Goal: Task Accomplishment & Management: Complete application form

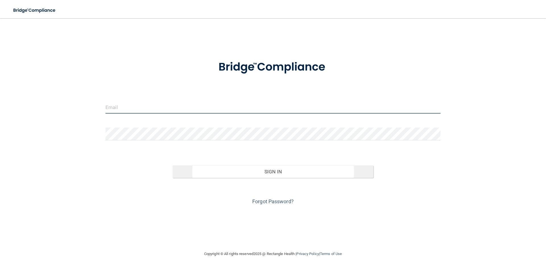
type input "[EMAIL_ADDRESS][DOMAIN_NAME]"
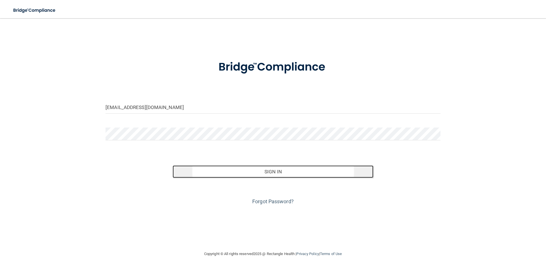
click at [283, 166] on button "Sign In" at bounding box center [272, 171] width 201 height 13
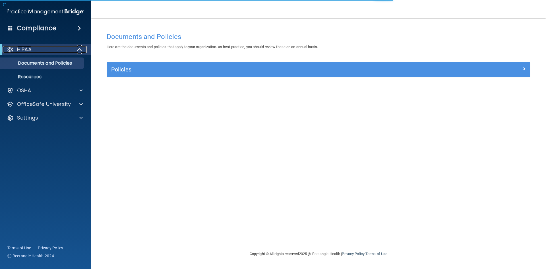
click at [74, 49] on div at bounding box center [80, 49] width 14 height 7
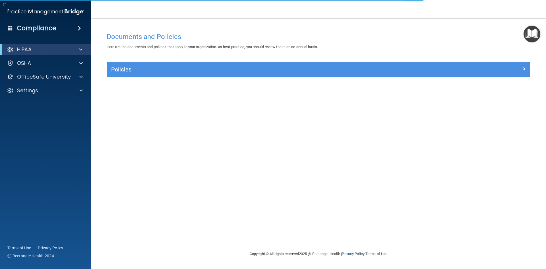
click at [531, 37] on img "Open Resource Center" at bounding box center [531, 34] width 17 height 17
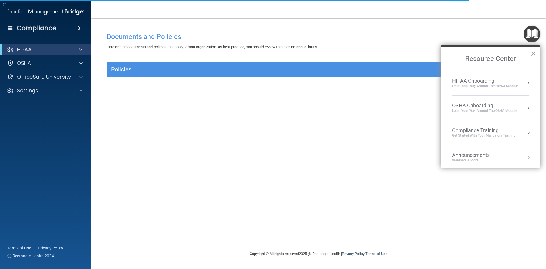
click at [525, 83] on button "Resource Center" at bounding box center [528, 83] width 6 height 6
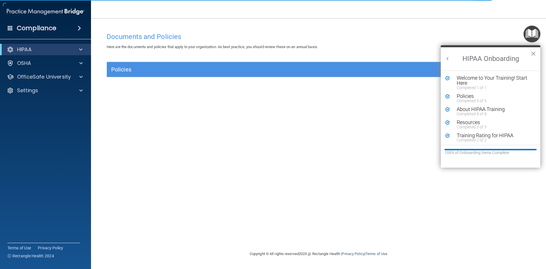
click at [447, 58] on button "Back to Resource Center Home" at bounding box center [447, 59] width 6 height 6
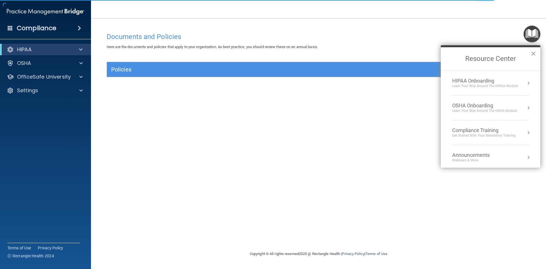
click at [525, 134] on button "Resource Center" at bounding box center [528, 133] width 6 height 6
click at [480, 84] on li "HIPAA Training for Members" at bounding box center [490, 84] width 90 height 12
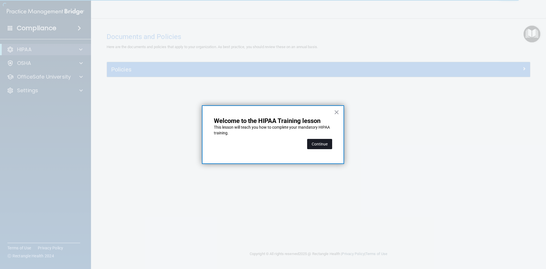
click at [319, 144] on button "Continue" at bounding box center [319, 144] width 25 height 10
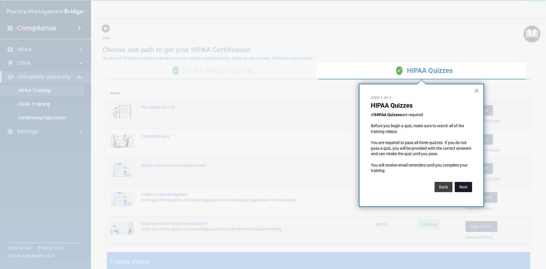
click at [468, 186] on button "Next" at bounding box center [462, 187] width 17 height 10
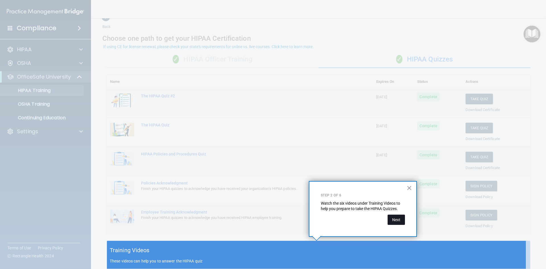
click at [397, 222] on button "Next" at bounding box center [395, 219] width 17 height 10
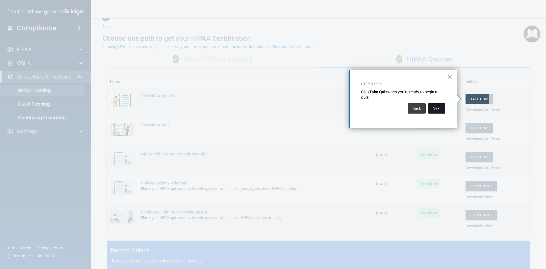
click at [435, 110] on button "Next" at bounding box center [436, 108] width 17 height 10
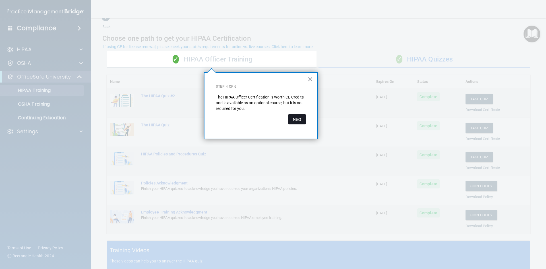
click at [294, 116] on button "Next" at bounding box center [296, 119] width 17 height 10
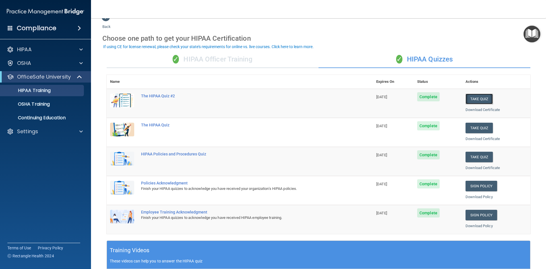
click at [479, 98] on button "Take Quiz" at bounding box center [478, 98] width 27 height 11
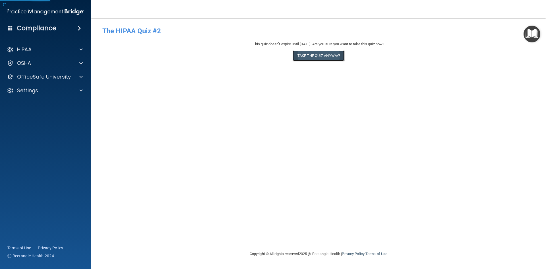
click at [333, 55] on button "Take the quiz anyway!" at bounding box center [318, 55] width 52 height 11
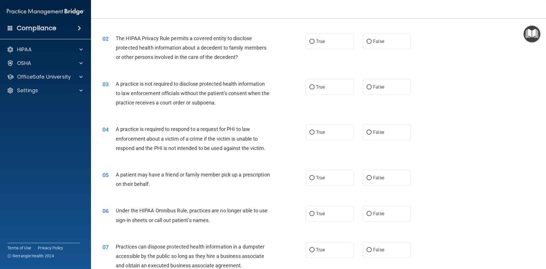
scroll to position [28, 0]
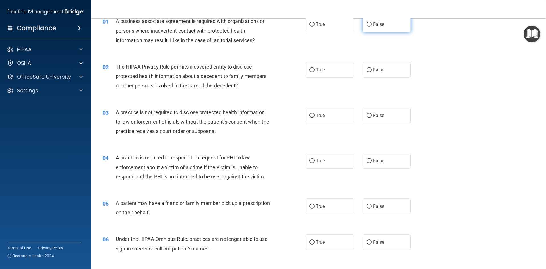
click at [369, 19] on label "False" at bounding box center [387, 24] width 48 height 16
click at [369, 22] on input "False" at bounding box center [368, 24] width 5 height 4
radio input "true"
click at [318, 69] on span "True" at bounding box center [320, 69] width 9 height 5
click at [314, 69] on input "True" at bounding box center [311, 70] width 5 height 4
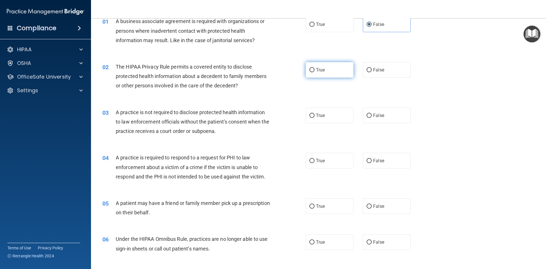
radio input "true"
click at [370, 118] on label "False" at bounding box center [387, 115] width 48 height 16
click at [370, 118] on input "False" at bounding box center [368, 115] width 5 height 4
radio input "true"
click at [322, 116] on span "True" at bounding box center [320, 115] width 9 height 5
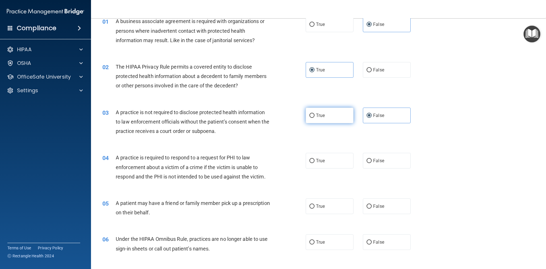
click at [314, 116] on input "True" at bounding box center [311, 115] width 5 height 4
radio input "true"
click at [363, 113] on label "False" at bounding box center [387, 115] width 48 height 16
click at [366, 113] on input "False" at bounding box center [368, 115] width 5 height 4
radio input "true"
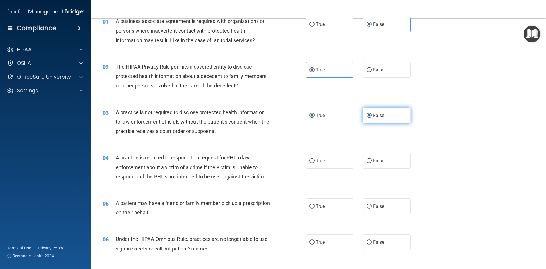
radio input "false"
click at [322, 159] on span "True" at bounding box center [320, 160] width 9 height 5
click at [314, 159] on input "True" at bounding box center [311, 161] width 5 height 4
radio input "true"
click at [323, 204] on label "True" at bounding box center [329, 206] width 48 height 16
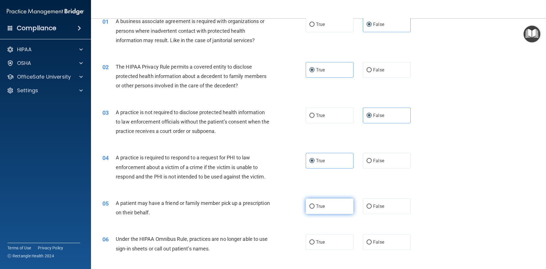
click at [314, 204] on input "True" at bounding box center [311, 206] width 5 height 4
radio input "true"
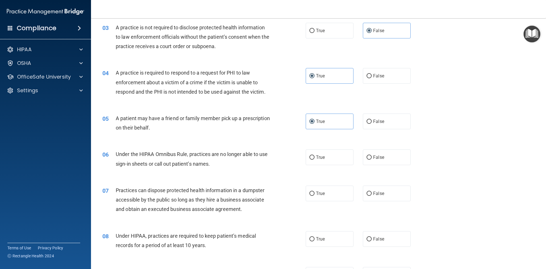
scroll to position [114, 0]
click at [325, 198] on label "True" at bounding box center [329, 193] width 48 height 16
click at [314, 195] on input "True" at bounding box center [311, 193] width 5 height 4
radio input "true"
click at [326, 197] on label "True" at bounding box center [329, 193] width 48 height 16
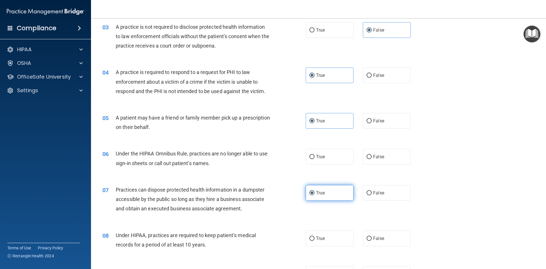
click at [314, 195] on input "True" at bounding box center [311, 193] width 5 height 4
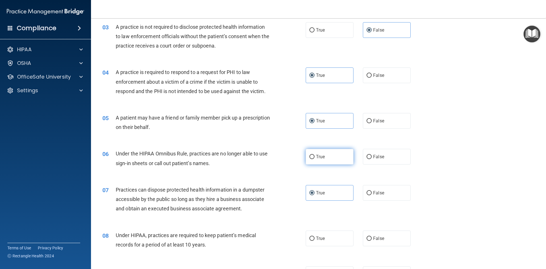
click at [326, 161] on label "True" at bounding box center [329, 157] width 48 height 16
click at [314, 159] on input "True" at bounding box center [311, 157] width 5 height 4
radio input "true"
click at [316, 194] on span "True" at bounding box center [320, 192] width 9 height 5
click at [314, 194] on input "True" at bounding box center [311, 193] width 5 height 4
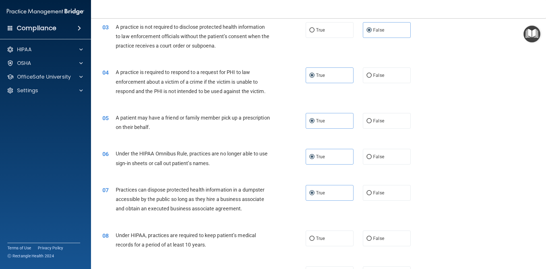
click at [450, 190] on div "07 Practices can dispose protected health information in a dumpster accessible …" at bounding box center [318, 200] width 440 height 45
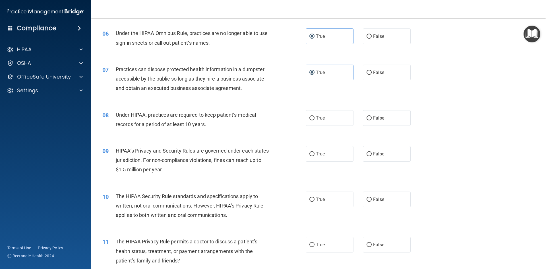
scroll to position [219, 0]
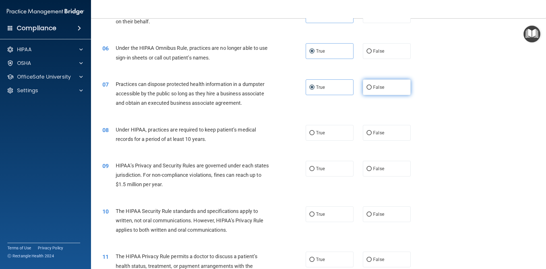
click at [363, 85] on label "False" at bounding box center [387, 87] width 48 height 16
click at [366, 85] on input "False" at bounding box center [368, 87] width 5 height 4
radio input "true"
radio input "false"
click at [370, 136] on label "False" at bounding box center [387, 133] width 48 height 16
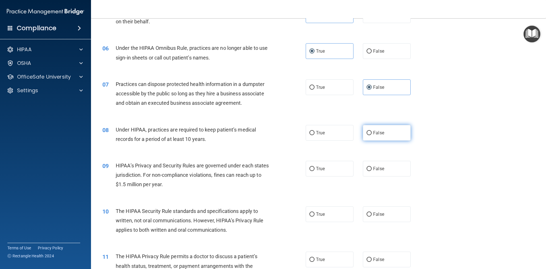
click at [370, 135] on input "False" at bounding box center [368, 133] width 5 height 4
radio input "true"
click at [390, 173] on label "False" at bounding box center [387, 169] width 48 height 16
click at [371, 171] on input "False" at bounding box center [368, 169] width 5 height 4
radio input "true"
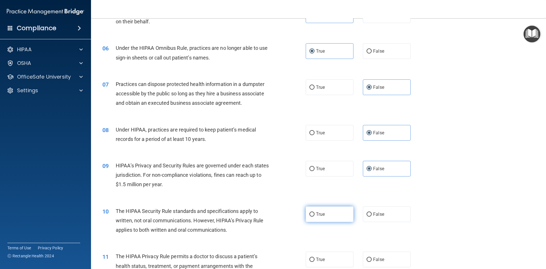
click at [320, 210] on label "True" at bounding box center [329, 214] width 48 height 16
click at [314, 212] on input "True" at bounding box center [311, 214] width 5 height 4
radio input "true"
click at [321, 255] on label "True" at bounding box center [329, 259] width 48 height 16
click at [314, 257] on input "True" at bounding box center [311, 259] width 5 height 4
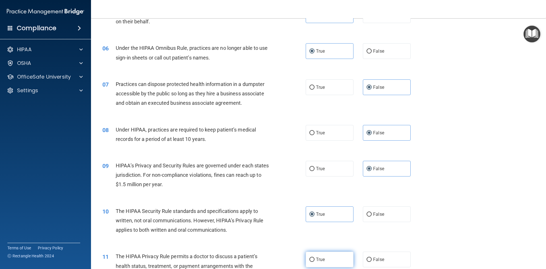
radio input "true"
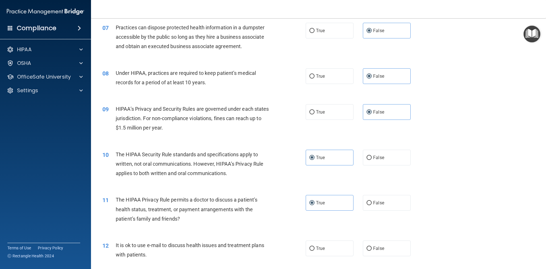
scroll to position [276, 0]
click at [338, 244] on label "True" at bounding box center [329, 248] width 48 height 16
click at [314, 246] on input "True" at bounding box center [311, 248] width 5 height 4
radio input "true"
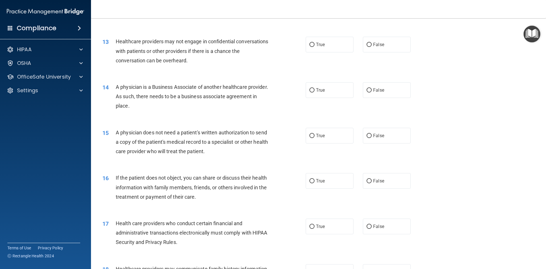
scroll to position [532, 0]
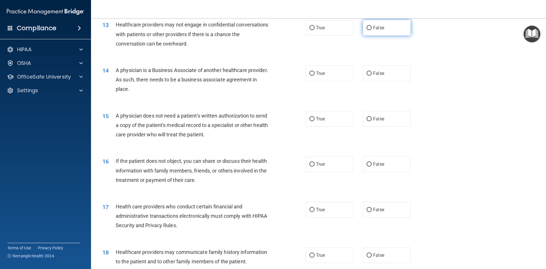
click at [378, 25] on span "False" at bounding box center [378, 27] width 11 height 5
click at [371, 26] on input "False" at bounding box center [368, 28] width 5 height 4
radio input "true"
click at [373, 75] on span "False" at bounding box center [378, 72] width 11 height 5
click at [371, 75] on input "False" at bounding box center [368, 73] width 5 height 4
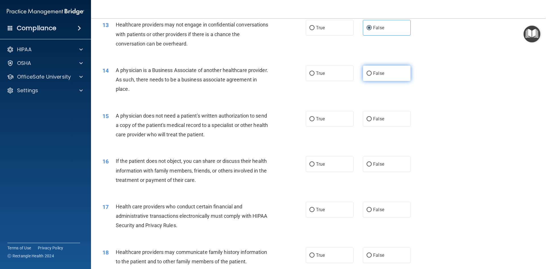
radio input "true"
click at [311, 114] on label "True" at bounding box center [329, 119] width 48 height 16
click at [311, 117] on input "True" at bounding box center [311, 119] width 5 height 4
radio input "true"
click at [330, 169] on label "True" at bounding box center [329, 164] width 48 height 16
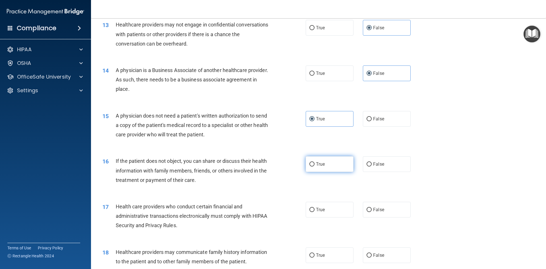
click at [314, 166] on input "True" at bounding box center [311, 164] width 5 height 4
radio input "true"
click at [318, 213] on label "True" at bounding box center [329, 209] width 48 height 16
click at [314, 212] on input "True" at bounding box center [311, 209] width 5 height 4
radio input "true"
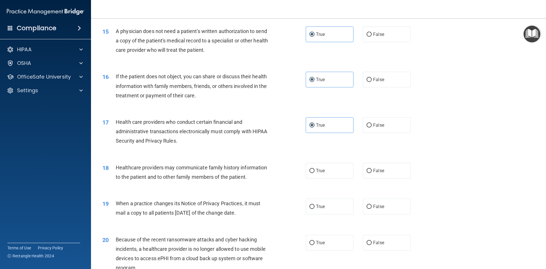
scroll to position [617, 0]
click at [369, 169] on label "False" at bounding box center [387, 170] width 48 height 16
click at [369, 169] on input "False" at bounding box center [368, 170] width 5 height 4
radio input "true"
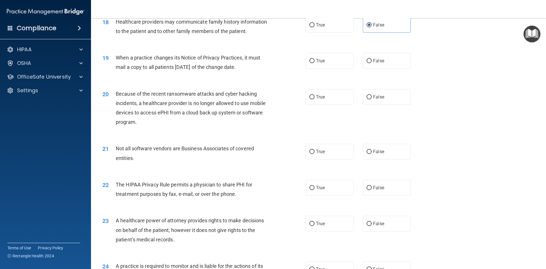
scroll to position [787, 0]
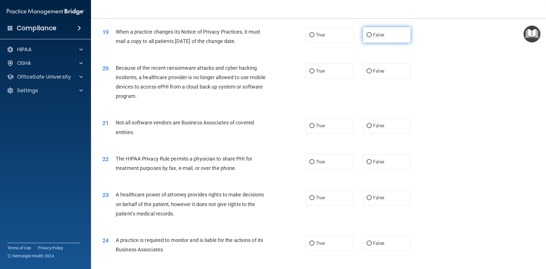
click at [367, 32] on label "False" at bounding box center [387, 35] width 48 height 16
click at [367, 33] on input "False" at bounding box center [368, 35] width 5 height 4
radio input "true"
click at [370, 73] on label "False" at bounding box center [387, 71] width 48 height 16
click at [370, 73] on input "False" at bounding box center [368, 71] width 5 height 4
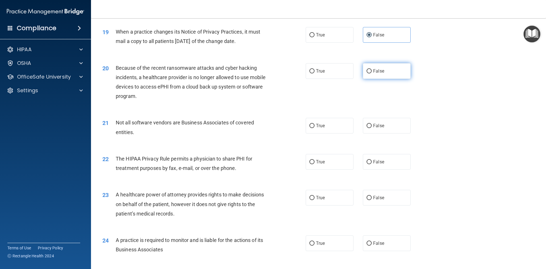
radio input "true"
click at [310, 122] on label "True" at bounding box center [329, 126] width 48 height 16
click at [310, 124] on input "True" at bounding box center [311, 126] width 5 height 4
radio input "true"
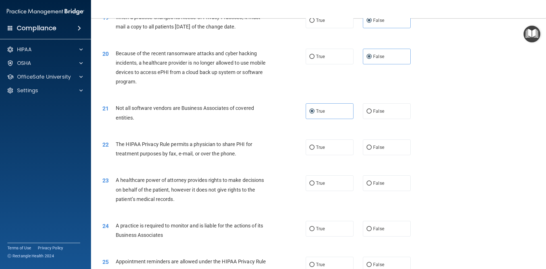
scroll to position [816, 0]
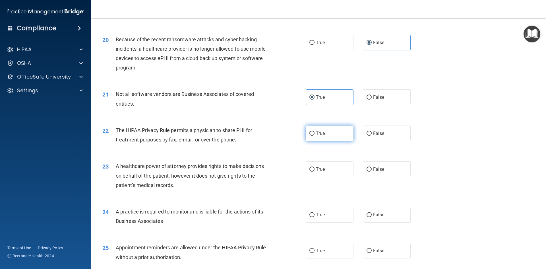
click at [333, 139] on label "True" at bounding box center [329, 133] width 48 height 16
click at [314, 136] on input "True" at bounding box center [311, 133] width 5 height 4
radio input "true"
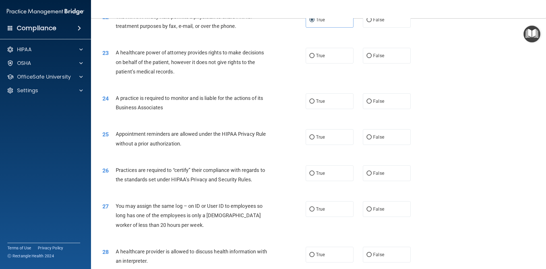
scroll to position [929, 0]
click at [306, 57] on label "True" at bounding box center [329, 55] width 48 height 16
click at [309, 57] on input "True" at bounding box center [311, 55] width 5 height 4
radio input "true"
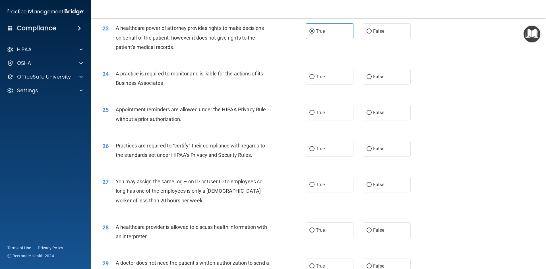
scroll to position [986, 0]
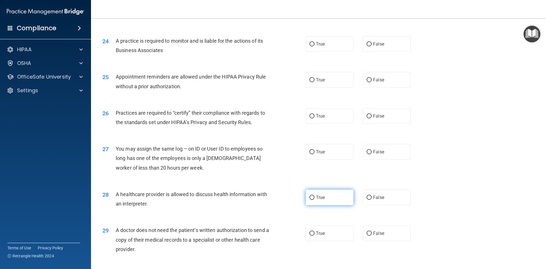
click at [324, 203] on label "True" at bounding box center [329, 197] width 48 height 16
click at [314, 199] on input "True" at bounding box center [311, 197] width 5 height 4
radio input "true"
click at [313, 232] on label "True" at bounding box center [329, 233] width 48 height 16
click at [313, 232] on input "True" at bounding box center [311, 233] width 5 height 4
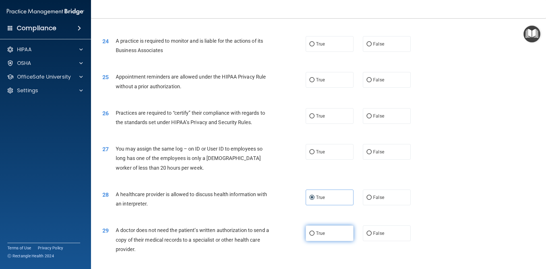
radio input "true"
click at [373, 158] on label "False" at bounding box center [387, 152] width 48 height 16
click at [371, 154] on input "False" at bounding box center [368, 152] width 5 height 4
radio input "true"
click at [367, 117] on input "False" at bounding box center [368, 116] width 5 height 4
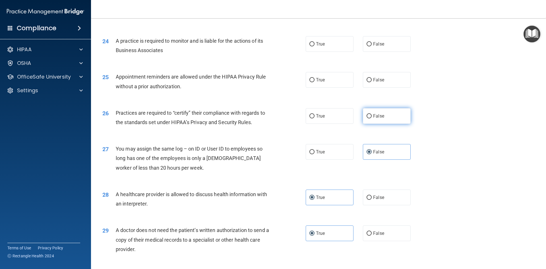
radio input "true"
click at [319, 80] on span "True" at bounding box center [320, 79] width 9 height 5
click at [314, 80] on input "True" at bounding box center [311, 80] width 5 height 4
radio input "true"
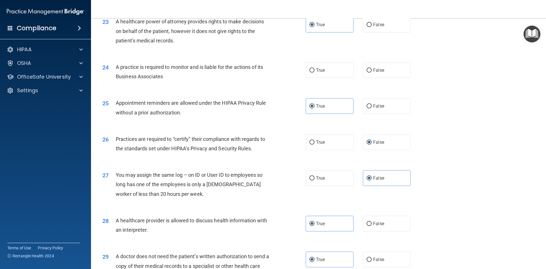
scroll to position [929, 0]
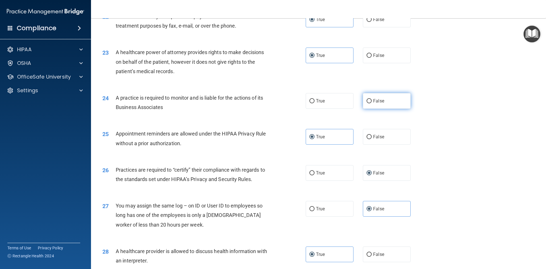
click at [373, 99] on span "False" at bounding box center [378, 100] width 11 height 5
click at [371, 99] on input "False" at bounding box center [368, 101] width 5 height 4
radio input "true"
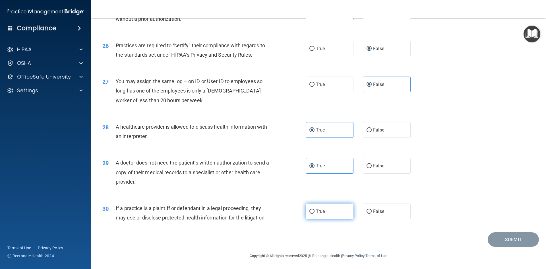
scroll to position [1054, 0]
click at [306, 206] on label "True" at bounding box center [329, 211] width 48 height 16
click at [309, 209] on input "True" at bounding box center [311, 211] width 5 height 4
radio input "true"
click at [522, 238] on button "Submit" at bounding box center [512, 238] width 51 height 14
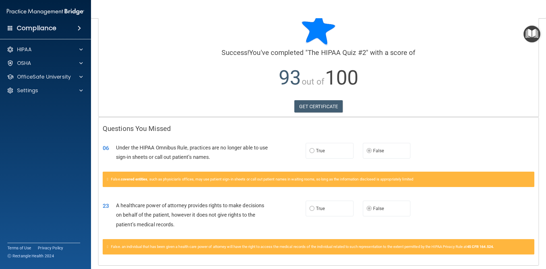
scroll to position [36, 0]
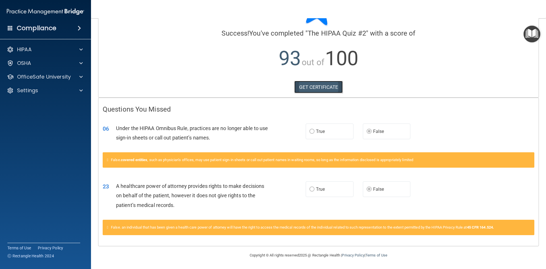
click at [313, 84] on link "GET CERTIFICATE" at bounding box center [318, 87] width 49 height 13
